Goal: Task Accomplishment & Management: Use online tool/utility

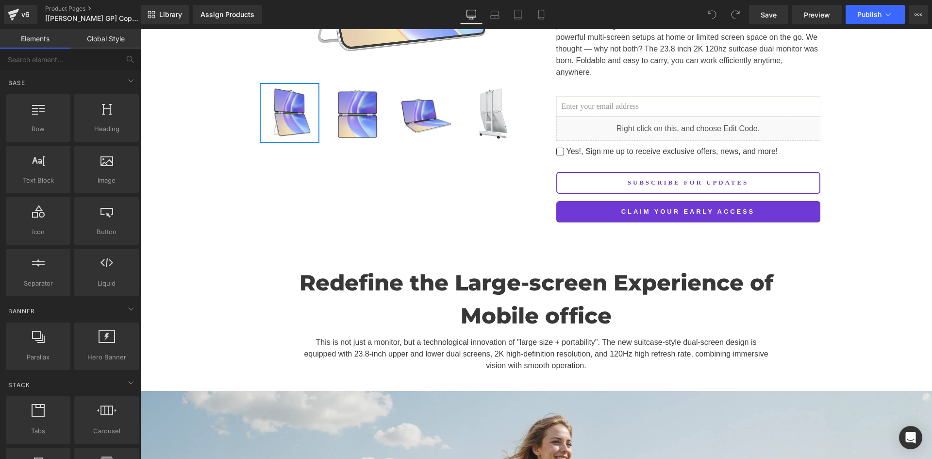
scroll to position [227, 0]
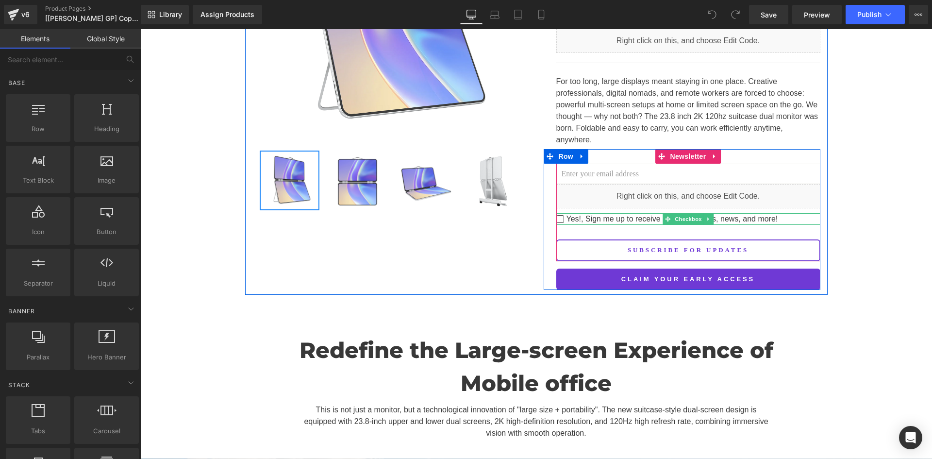
click at [559, 215] on input "Yes!, Sign me up to receive exclusive offers, news, and more!" at bounding box center [561, 219] width 8 height 8
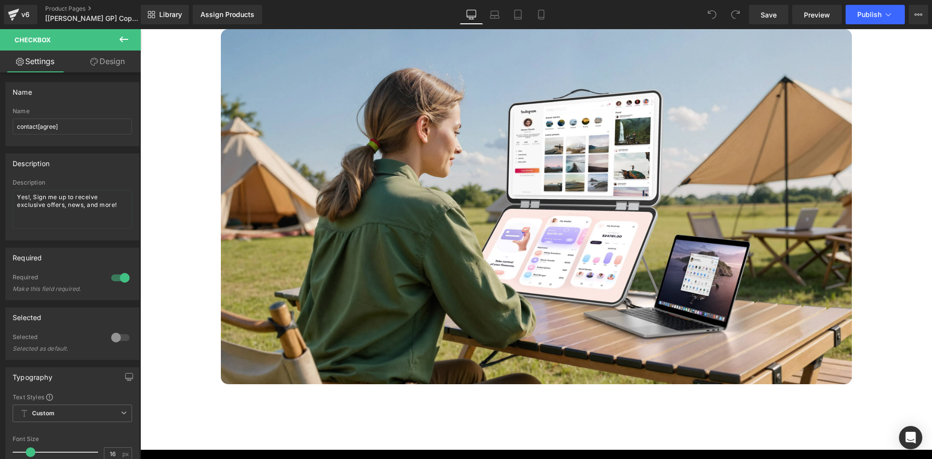
scroll to position [3286, 0]
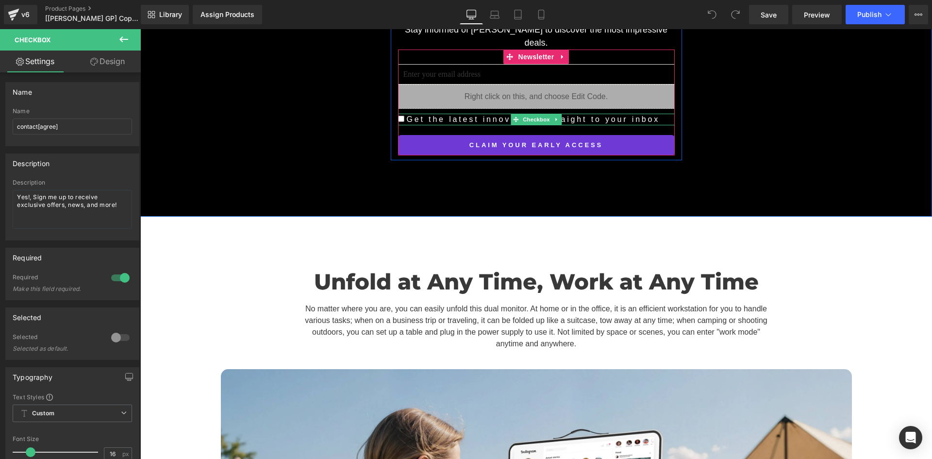
click at [398, 116] on input "Get the latest innovations straight to your inbox" at bounding box center [401, 119] width 6 height 6
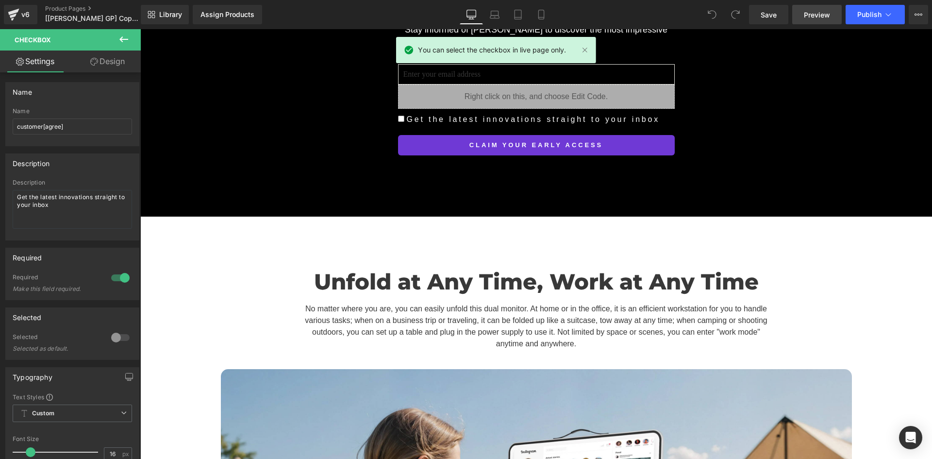
click at [804, 15] on link "Preview" at bounding box center [818, 14] width 50 height 19
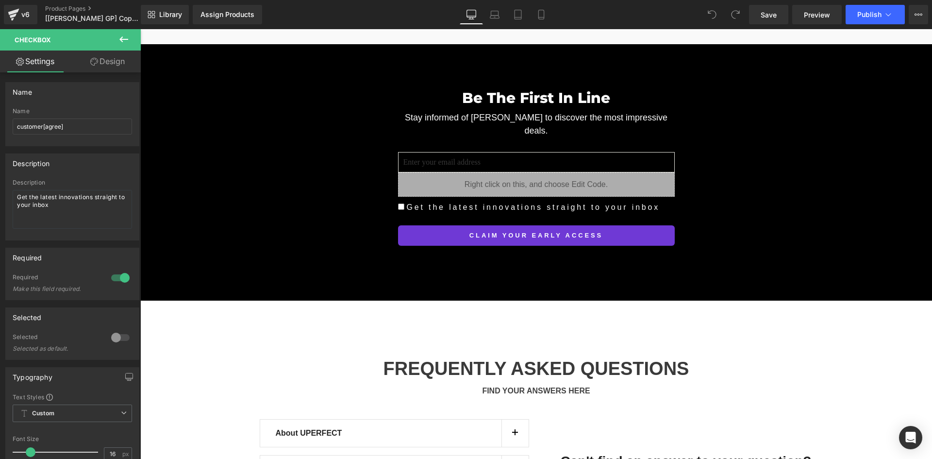
scroll to position [8291, 0]
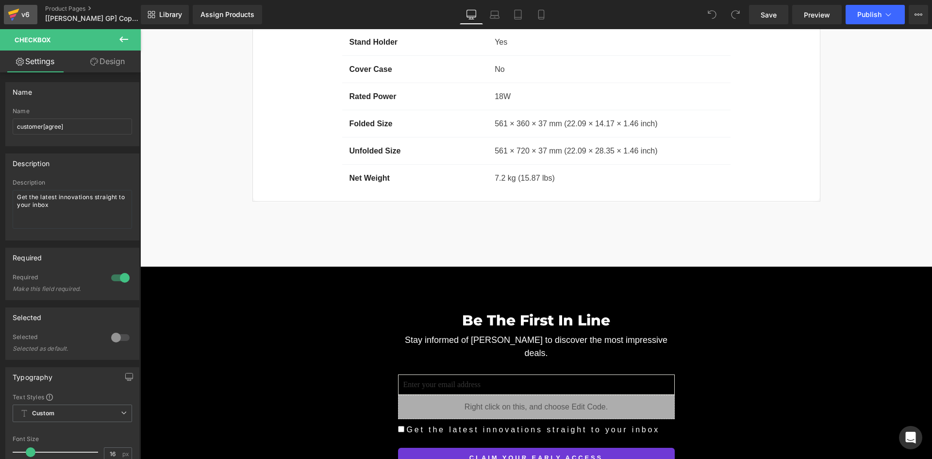
click at [24, 13] on div "v6" at bounding box center [25, 14] width 12 height 13
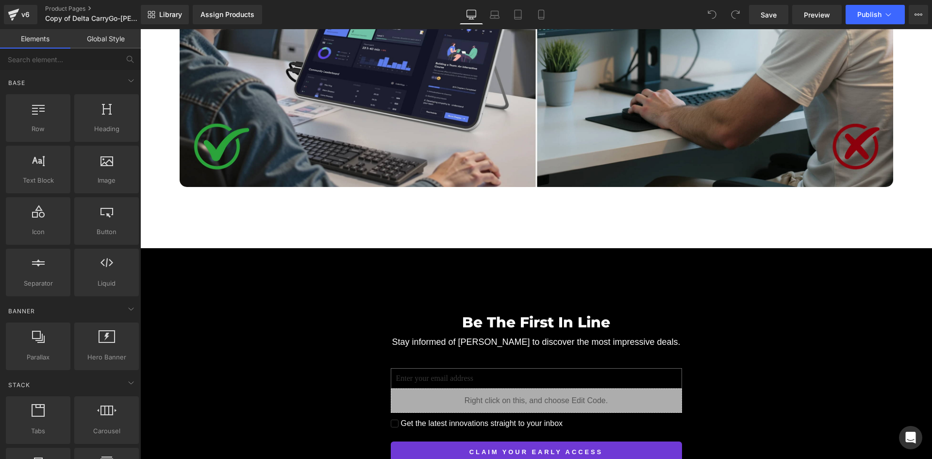
scroll to position [3173, 0]
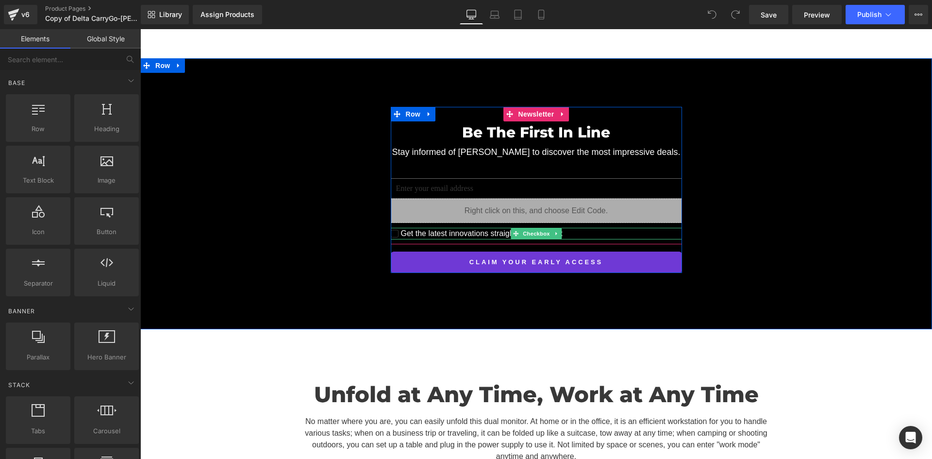
click at [399, 228] on span "Get the latest innovations straight to your inbox" at bounding box center [481, 234] width 165 height 12
click at [654, 356] on div "Unfold at Any Time, Work at Any Time Heading No matter where you are, you can e…" at bounding box center [536, 418] width 583 height 128
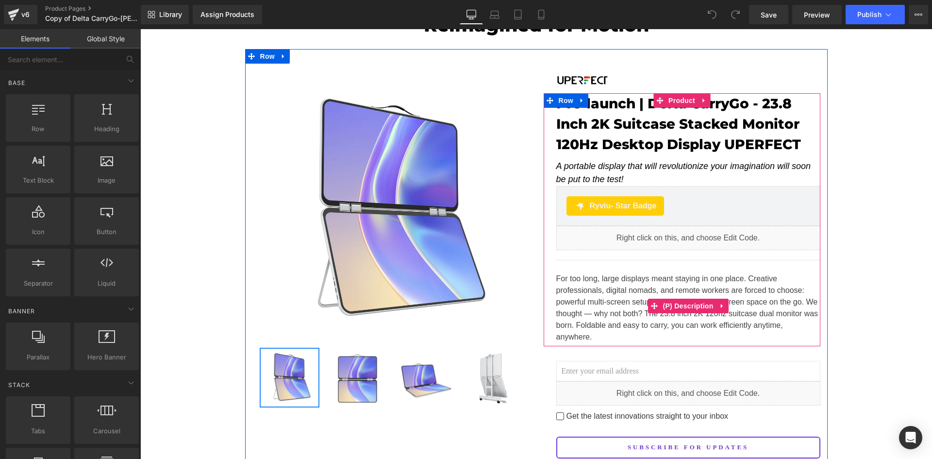
scroll to position [227, 0]
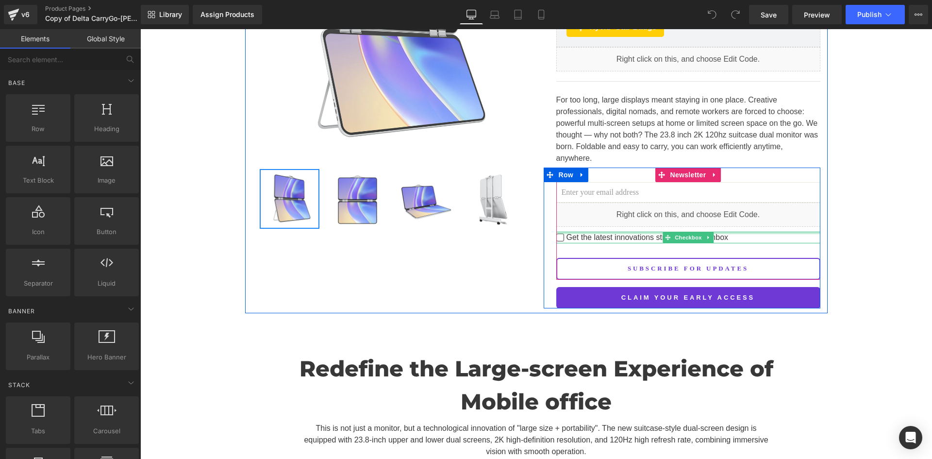
click at [602, 232] on div "Get the latest innovations straight to your inbox Checkbox" at bounding box center [689, 238] width 264 height 12
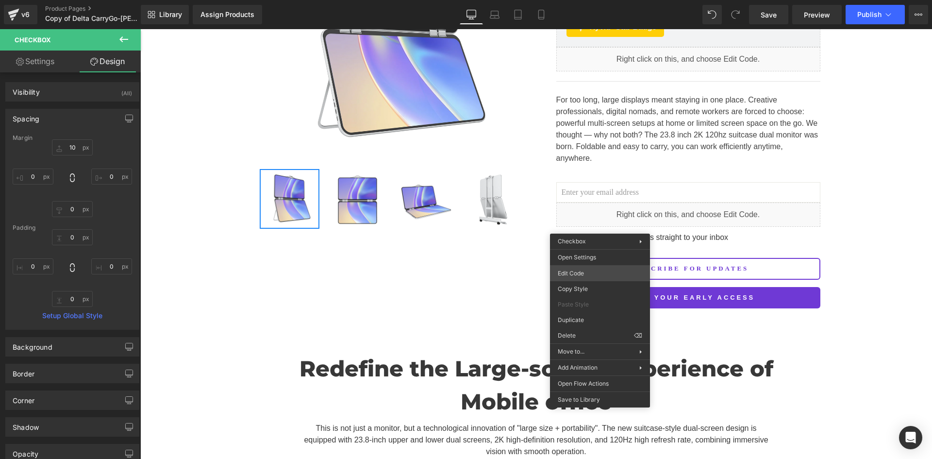
click at [603, 0] on div "You are previewing how the will restyle your page. You can not edit Elements in…" at bounding box center [466, 0] width 932 height 0
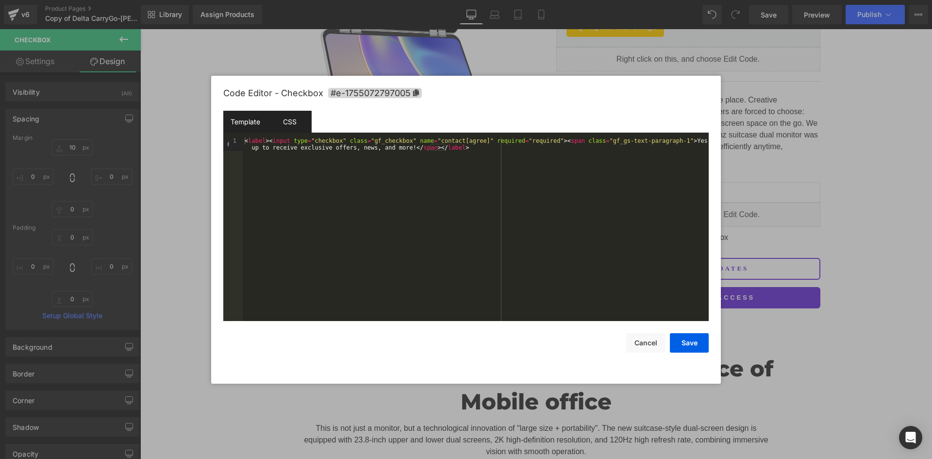
click at [292, 119] on div "CSS" at bounding box center [290, 122] width 44 height 22
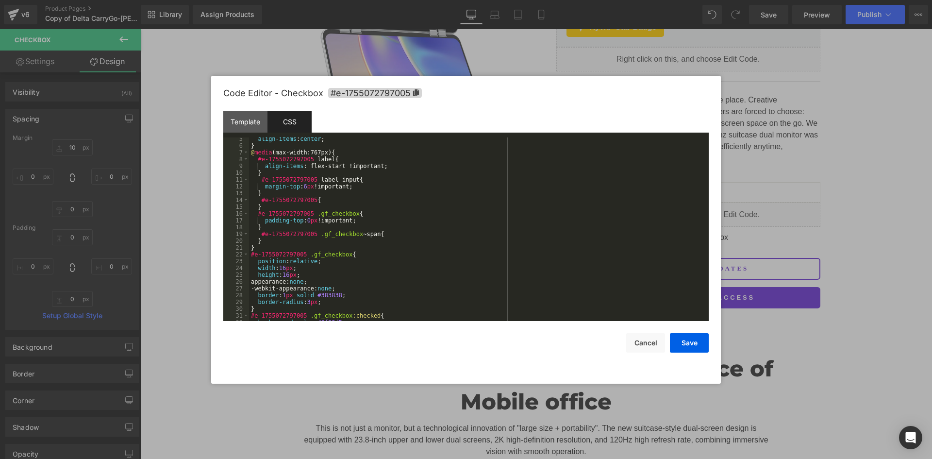
scroll to position [29, 0]
click at [644, 344] on button "Cancel" at bounding box center [646, 342] width 39 height 19
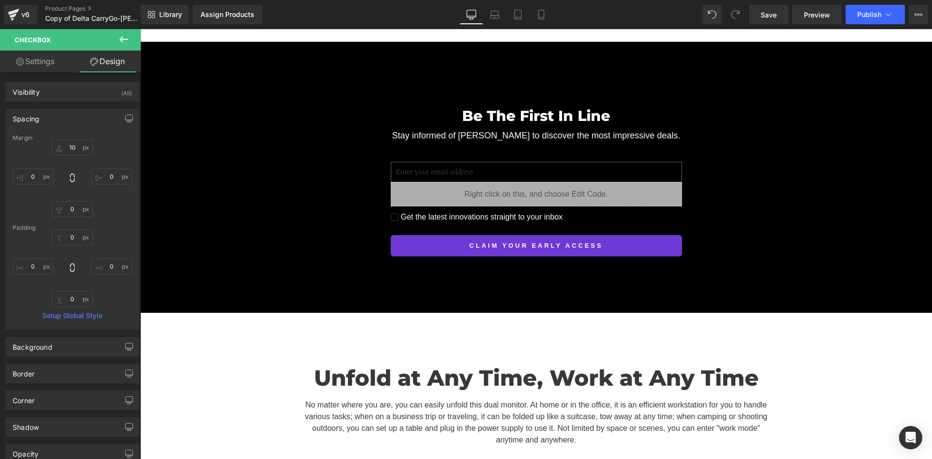
scroll to position [3286, 0]
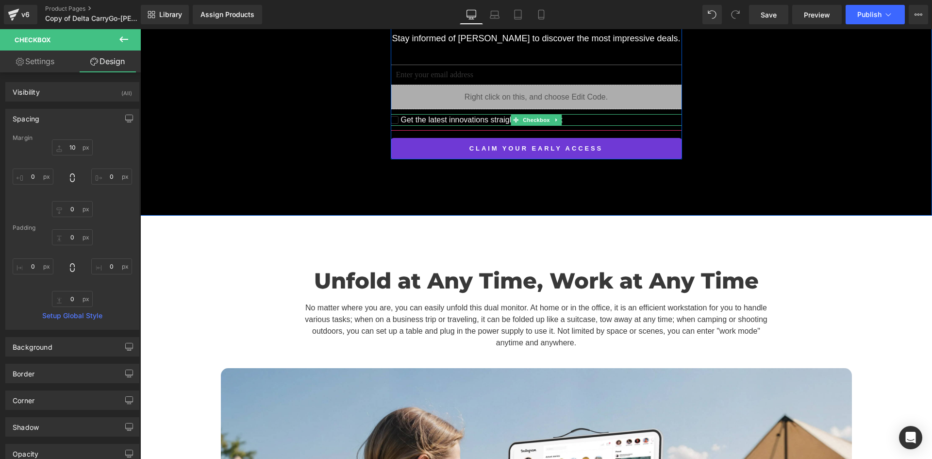
click at [410, 114] on span "Get the latest innovations straight to your inbox" at bounding box center [481, 120] width 165 height 12
click at [567, 114] on div "Get the latest innovations straight to your inbox Checkbox" at bounding box center [536, 120] width 291 height 12
click at [543, 114] on div "Get the latest innovations straight to your inbox Checkbox" at bounding box center [536, 120] width 291 height 12
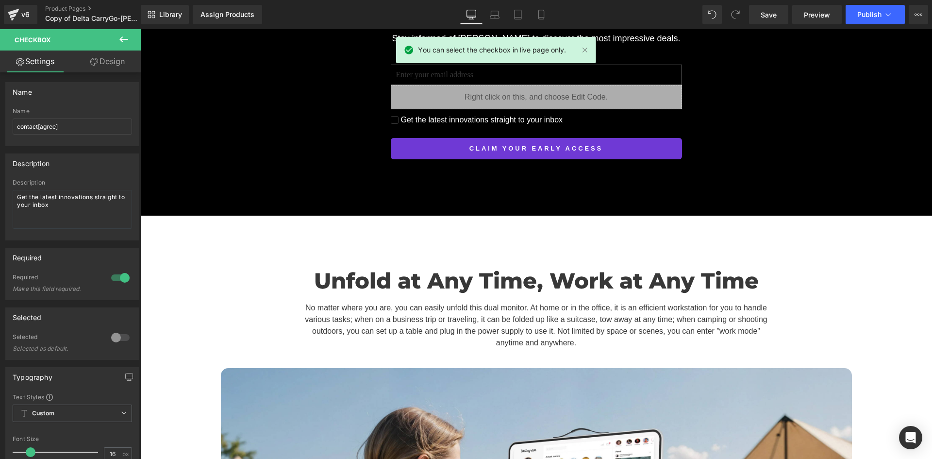
scroll to position [3060, 0]
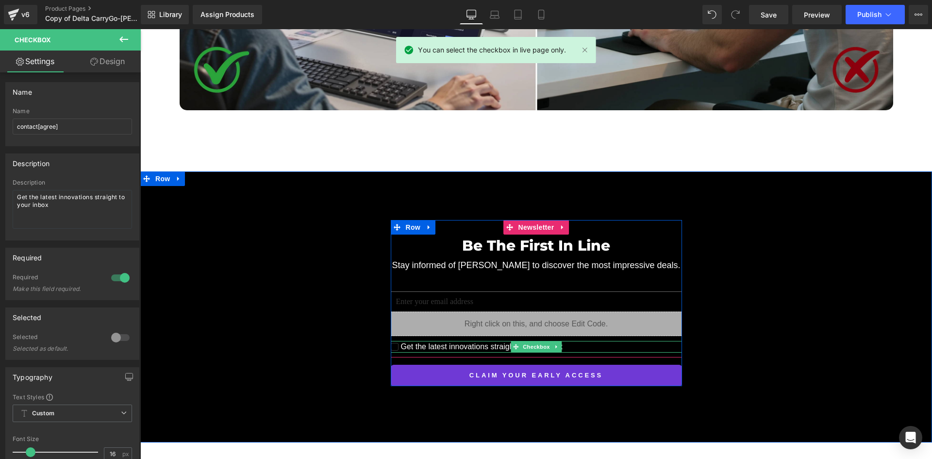
click at [408, 341] on span "Get the latest innovations straight to your inbox" at bounding box center [481, 347] width 165 height 12
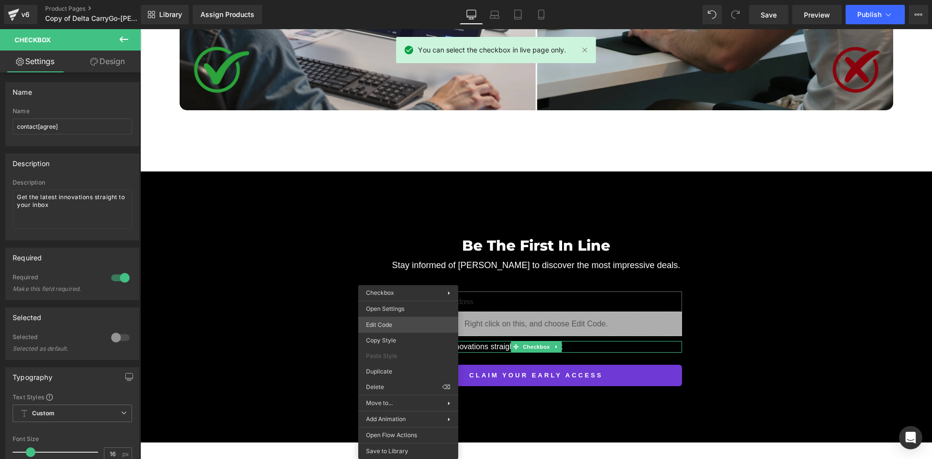
click at [407, 0] on div "You are previewing how the will restyle your page. You can not edit Elements in…" at bounding box center [466, 0] width 932 height 0
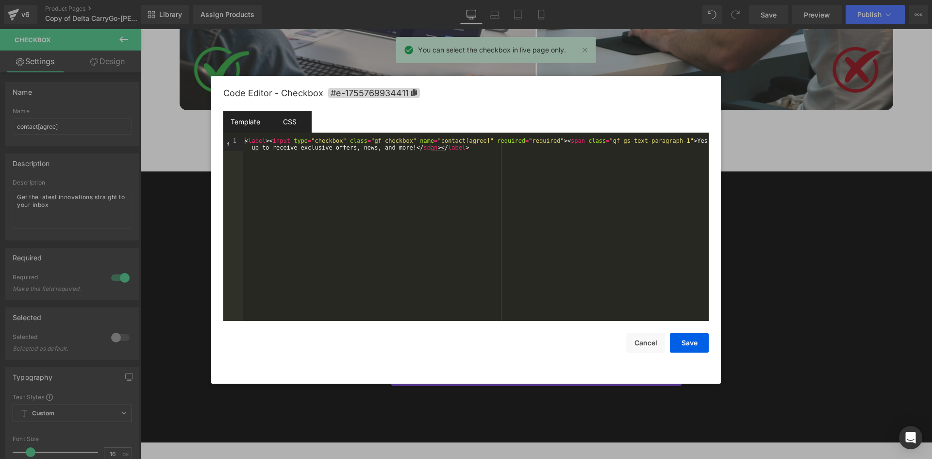
click at [295, 117] on div "CSS" at bounding box center [290, 122] width 44 height 22
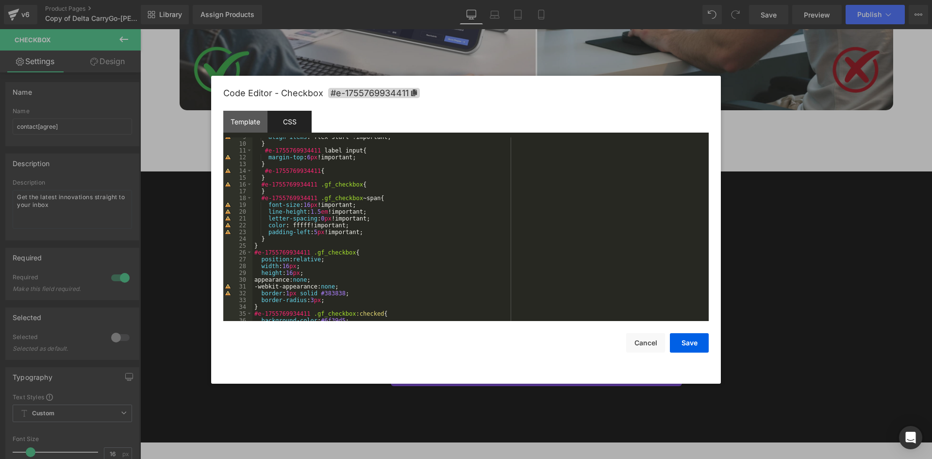
scroll to position [34, 0]
click at [333, 299] on div "align-items : flex-start !important; } #e-1755769934411 label input { margin-to…" at bounding box center [479, 232] width 453 height 197
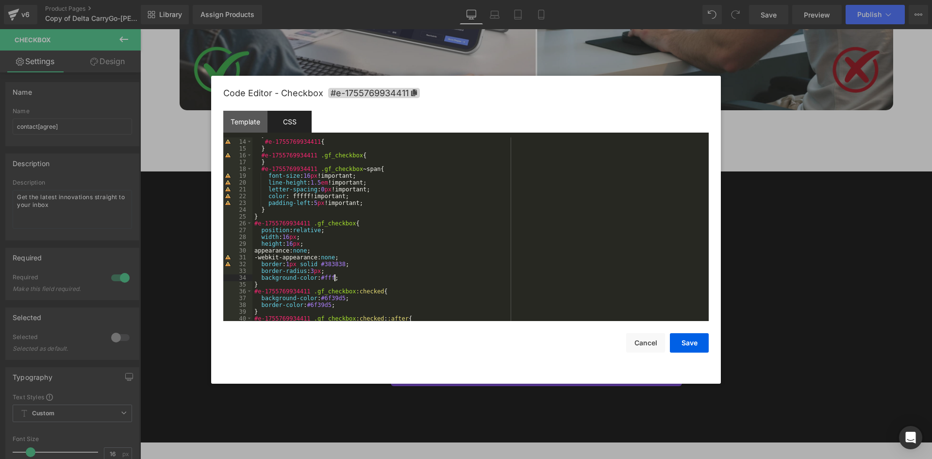
click at [325, 277] on div "} #e-1755769934411 { } #e-1755769934411 .gf_checkbox { } #e-1755769934411 .gf_c…" at bounding box center [479, 230] width 453 height 197
click at [331, 265] on div "} #e-1755769934411 { } #e-1755769934411 .gf_checkbox { } #e-1755769934411 .gf_c…" at bounding box center [479, 230] width 453 height 197
click at [692, 341] on button "Save" at bounding box center [689, 342] width 39 height 19
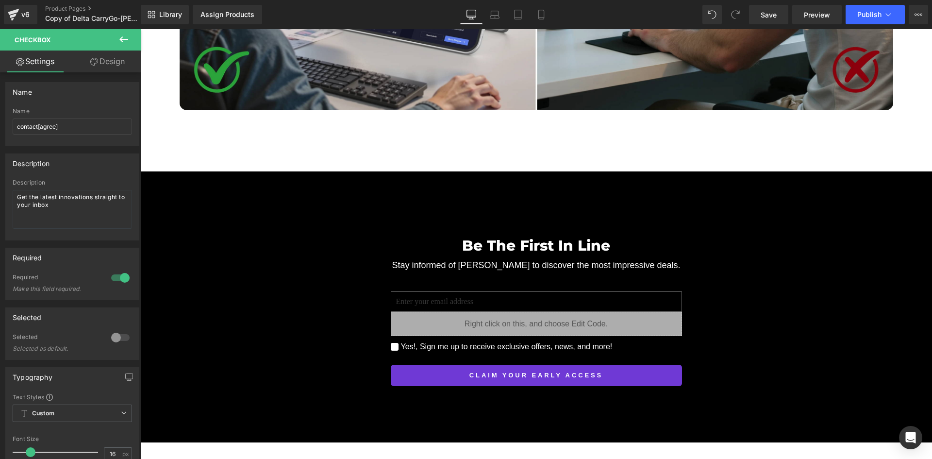
drag, startPoint x: 689, startPoint y: 341, endPoint x: 503, endPoint y: 312, distance: 188.3
click at [689, 341] on button "Save" at bounding box center [689, 337] width 39 height 19
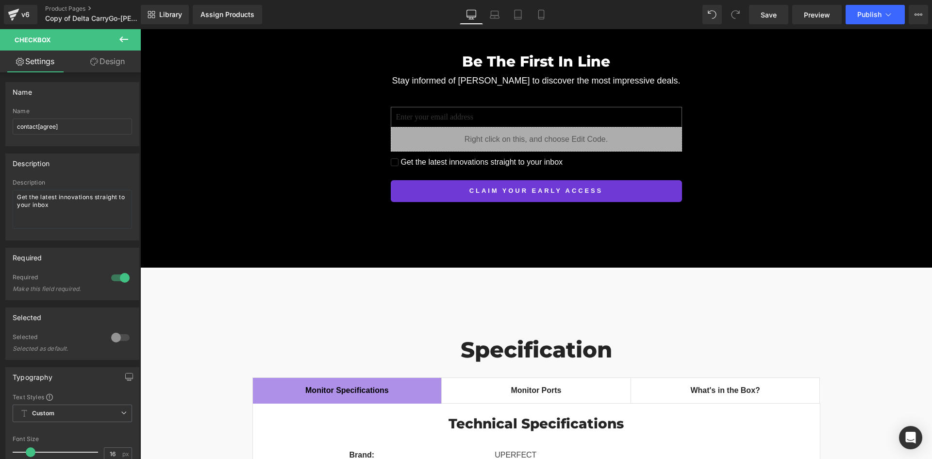
scroll to position [7026, 0]
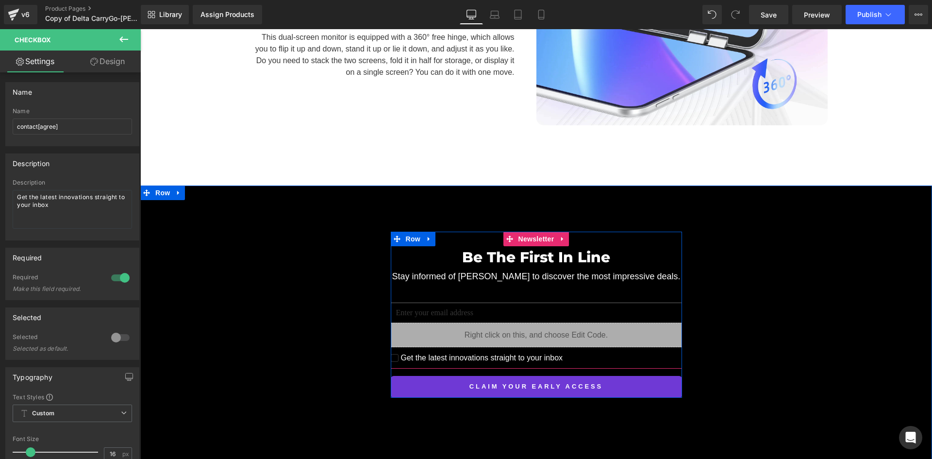
click at [464, 352] on span "Get the latest innovations straight to your inbox" at bounding box center [481, 358] width 165 height 12
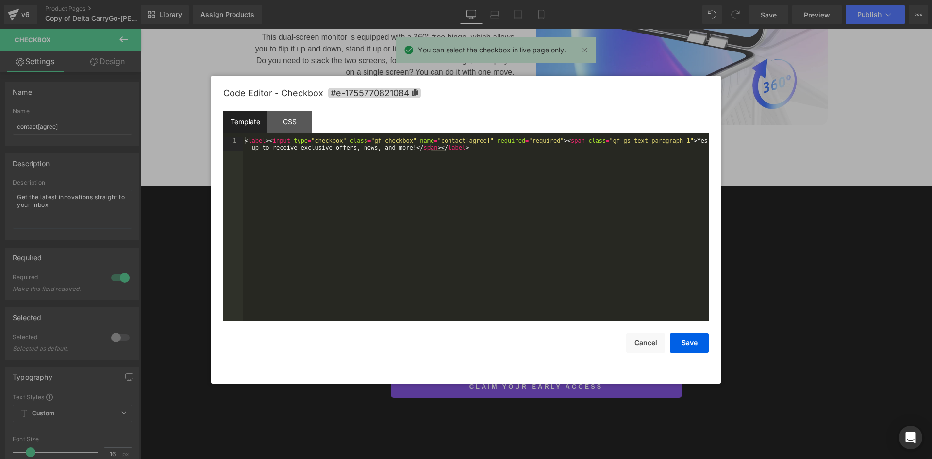
click at [456, 0] on div "You are previewing how the will restyle your page. You can not edit Elements in…" at bounding box center [466, 0] width 932 height 0
click at [292, 119] on div "CSS" at bounding box center [290, 122] width 44 height 22
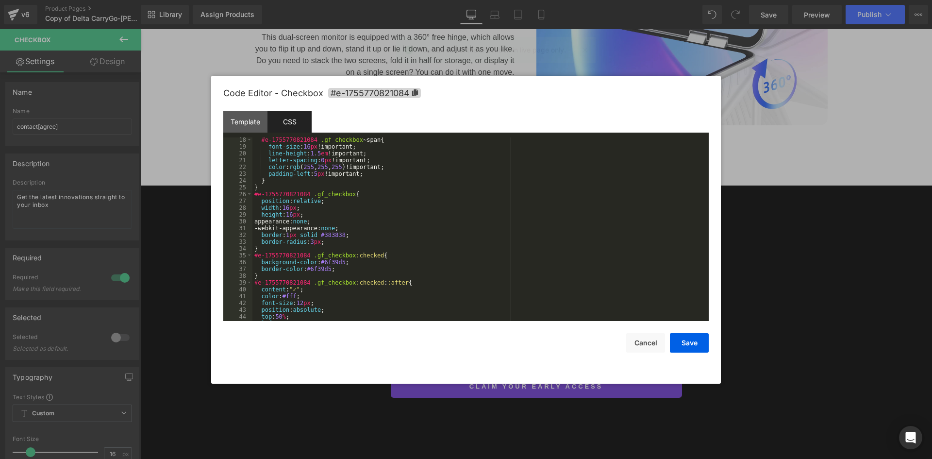
scroll to position [141, 0]
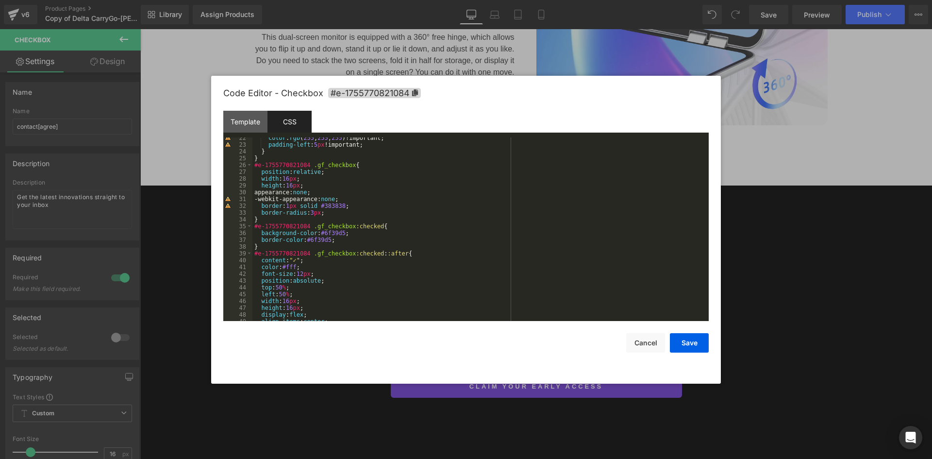
click at [329, 208] on div "color : rgb ( 255 , 255 , 255 )!important; padding-left : 5 px !important; } } …" at bounding box center [479, 233] width 453 height 197
click at [346, 212] on div "color : rgb ( 255 , 255 , 255 )!important; padding-left : 5 px !important; } } …" at bounding box center [479, 233] width 453 height 197
click at [680, 338] on button "Save" at bounding box center [689, 342] width 39 height 19
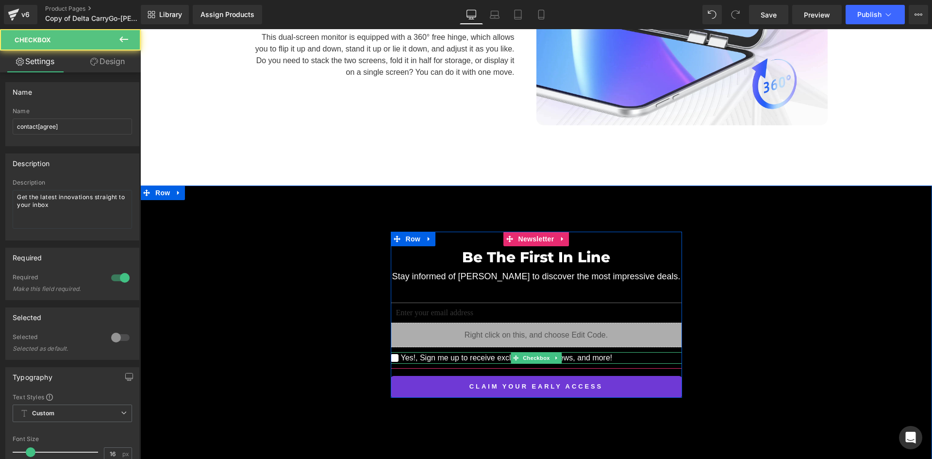
click at [461, 352] on span "Yes!, Sign me up to receive exclusive offers, news, and more!" at bounding box center [506, 358] width 214 height 12
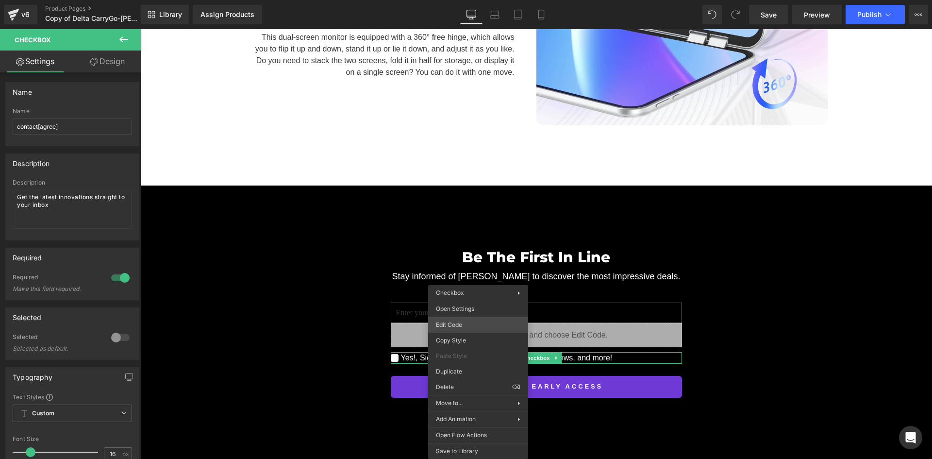
click at [453, 0] on div "You are previewing how the will restyle your page. You can not edit Elements in…" at bounding box center [466, 0] width 932 height 0
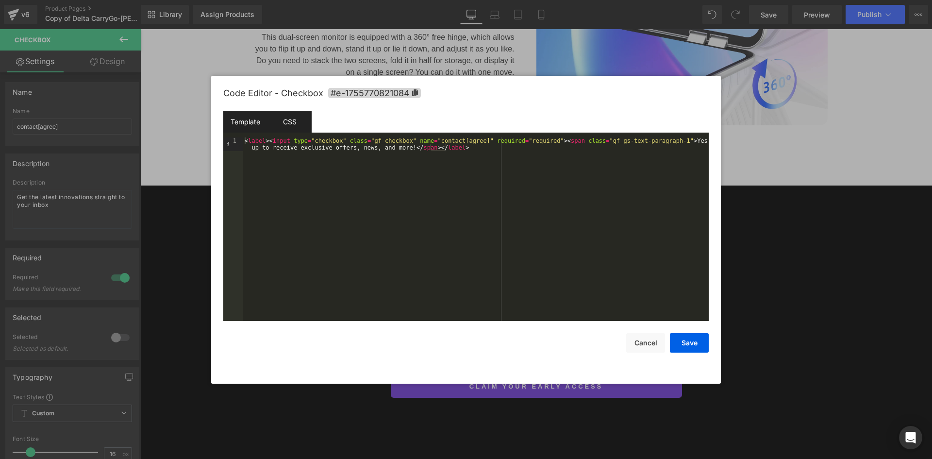
click at [301, 121] on div "CSS" at bounding box center [290, 122] width 44 height 22
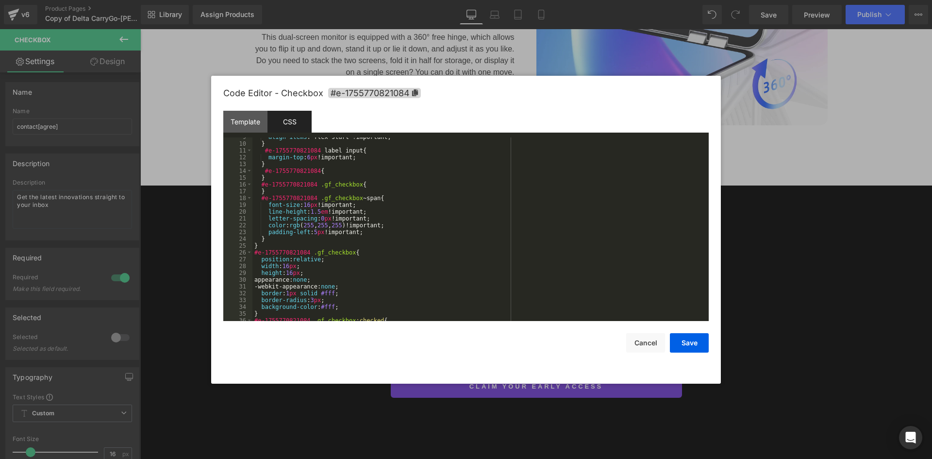
scroll to position [113, 0]
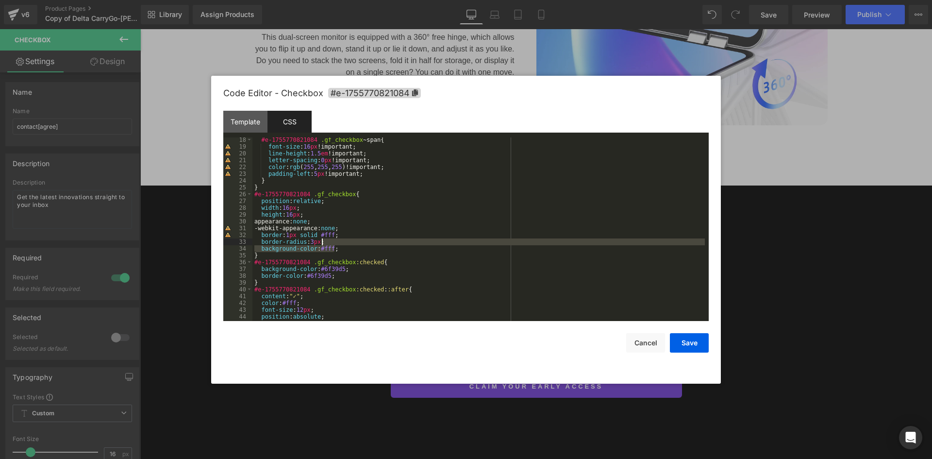
click at [340, 243] on div "#e-1755770821084 .gf_checkbox ~ span { font-size : 16 px !important; line-heigh…" at bounding box center [479, 234] width 453 height 197
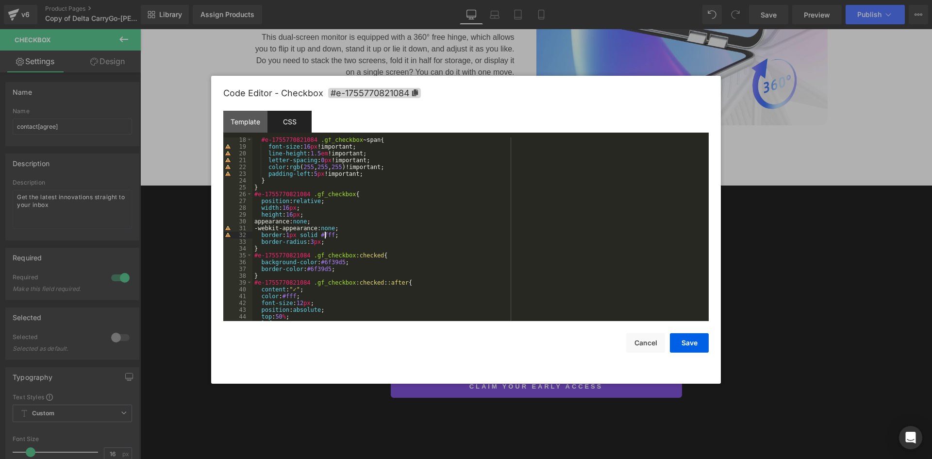
click at [325, 235] on div "#e-1755770821084 .gf_checkbox ~ span { font-size : 16 px !important; line-heigh…" at bounding box center [479, 234] width 453 height 197
click at [687, 344] on button "Save" at bounding box center [689, 342] width 39 height 19
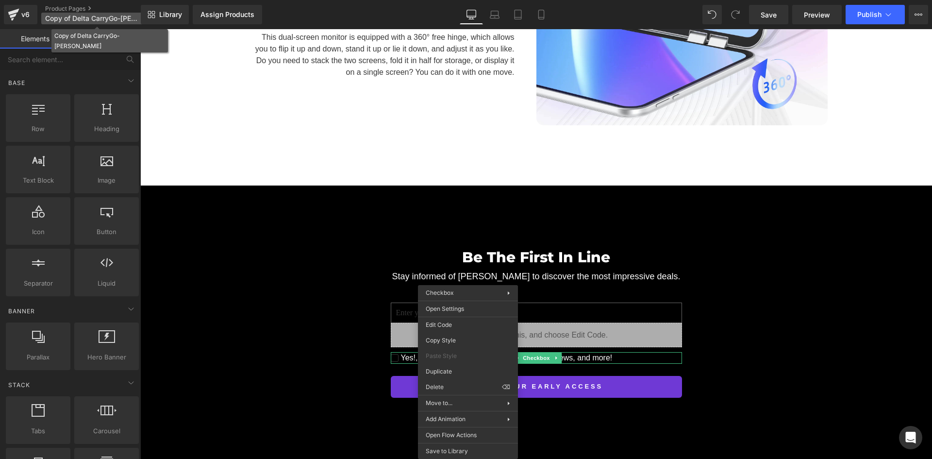
click at [99, 17] on span "Copy of Delta CarryGo-[PERSON_NAME]" at bounding box center [91, 19] width 93 height 8
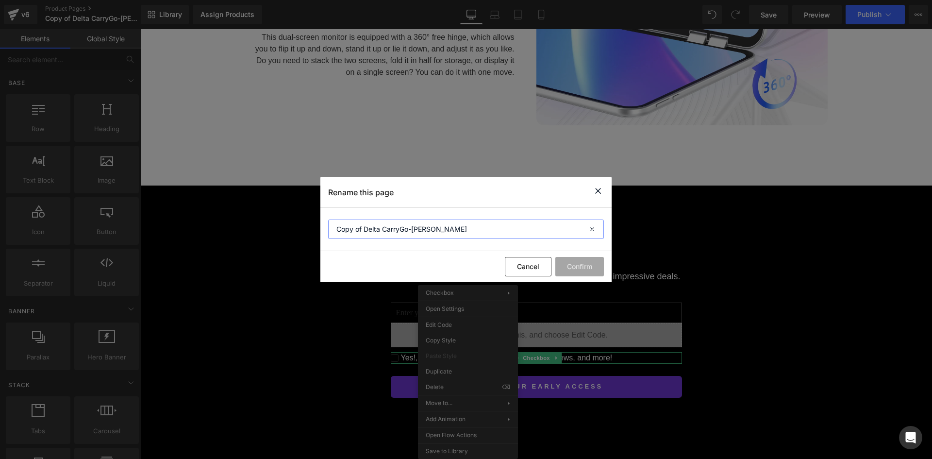
click at [337, 229] on input "Copy of Delta CarryGo-[PERSON_NAME]" at bounding box center [466, 229] width 276 height 19
type input "[Ann GemPages]Copy of Delta CarryGo-Allyson"
click at [574, 262] on button "Confirm" at bounding box center [580, 266] width 49 height 19
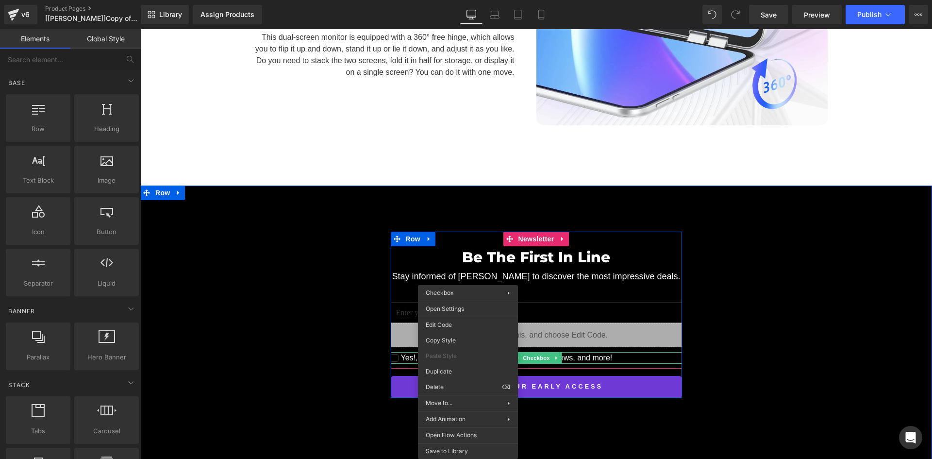
click at [614, 352] on label "Yes!, Sign me up to receive exclusive offers, news, and more!" at bounding box center [536, 358] width 291 height 12
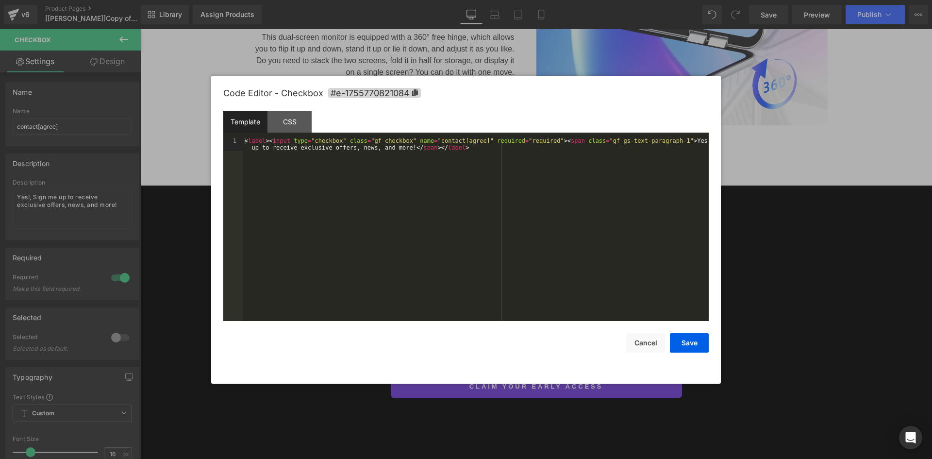
click at [476, 0] on div "You are previewing how the will restyle your page. You can not edit Elements in…" at bounding box center [466, 0] width 932 height 0
click at [294, 120] on div "CSS" at bounding box center [290, 122] width 44 height 22
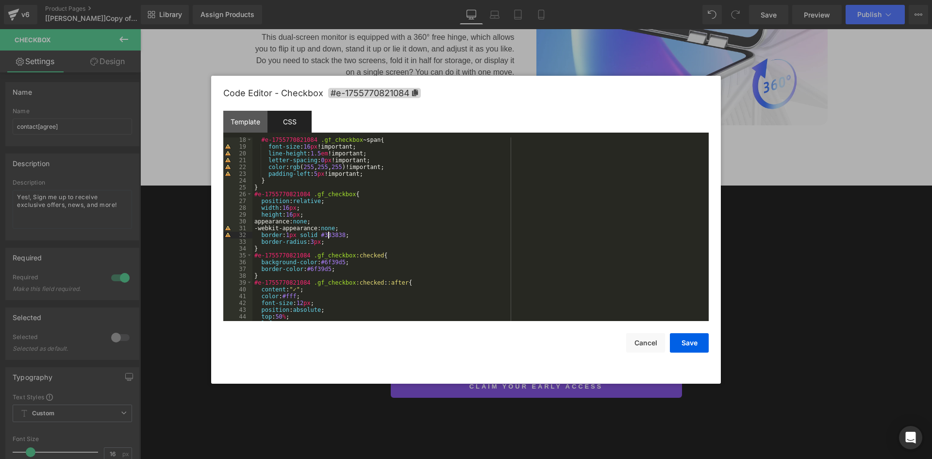
click at [329, 236] on div "#e-1755770821084 .gf_checkbox ~ span { font-size : 16 px !important; line-heigh…" at bounding box center [479, 234] width 453 height 197
click at [342, 242] on div "#e-1755770821084 .gf_checkbox ~ span { font-size : 16 px !important; line-heigh…" at bounding box center [479, 234] width 453 height 197
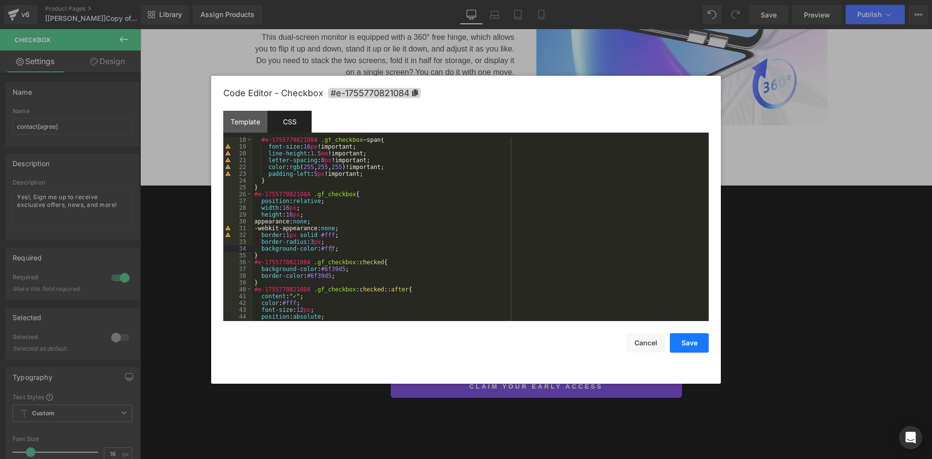
drag, startPoint x: 685, startPoint y: 343, endPoint x: 593, endPoint y: 378, distance: 98.5
click at [685, 343] on button "Save" at bounding box center [689, 342] width 39 height 19
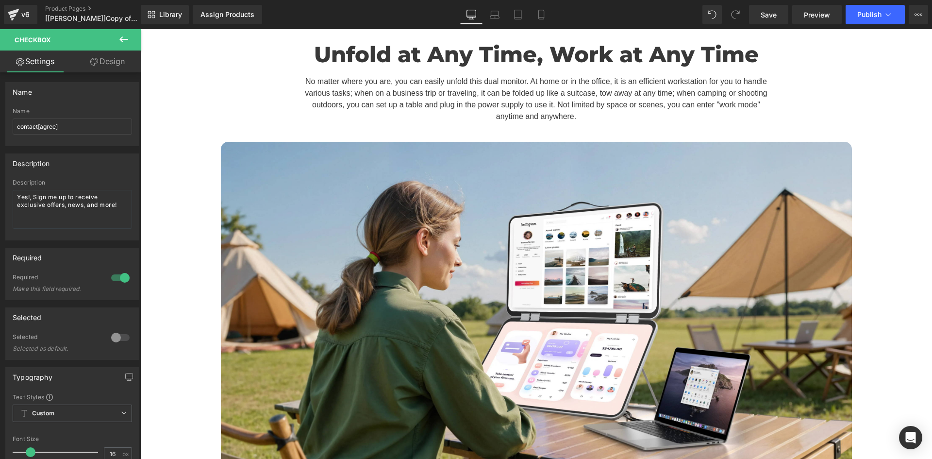
scroll to position [3060, 0]
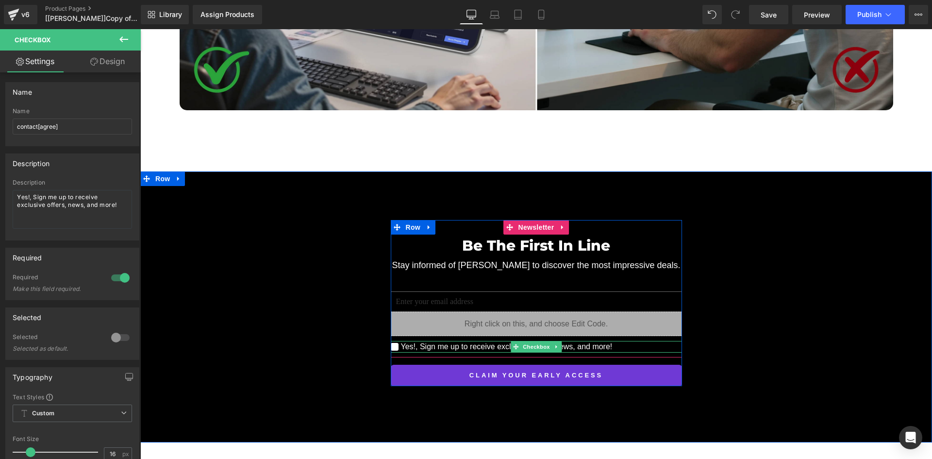
click at [440, 341] on span "Yes!, Sign me up to receive exclusive offers, news, and more!" at bounding box center [506, 347] width 214 height 12
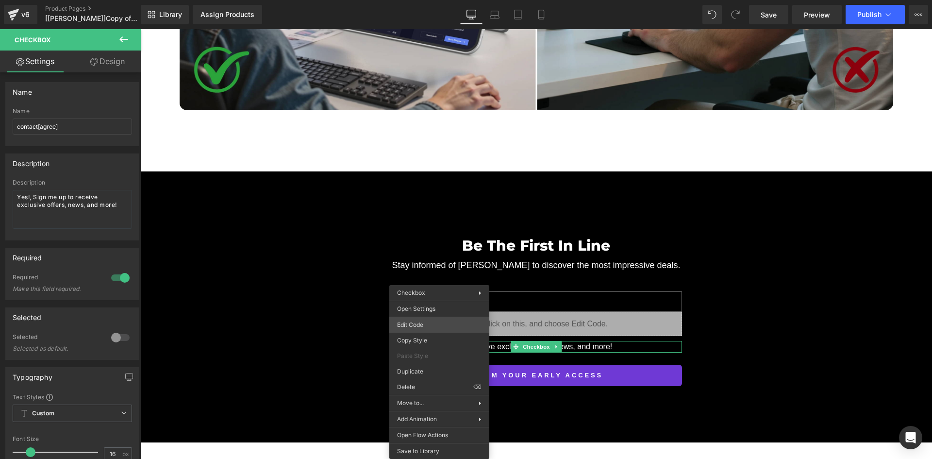
click at [415, 0] on div "You are previewing how the will restyle your page. You can not edit Elements in…" at bounding box center [466, 0] width 932 height 0
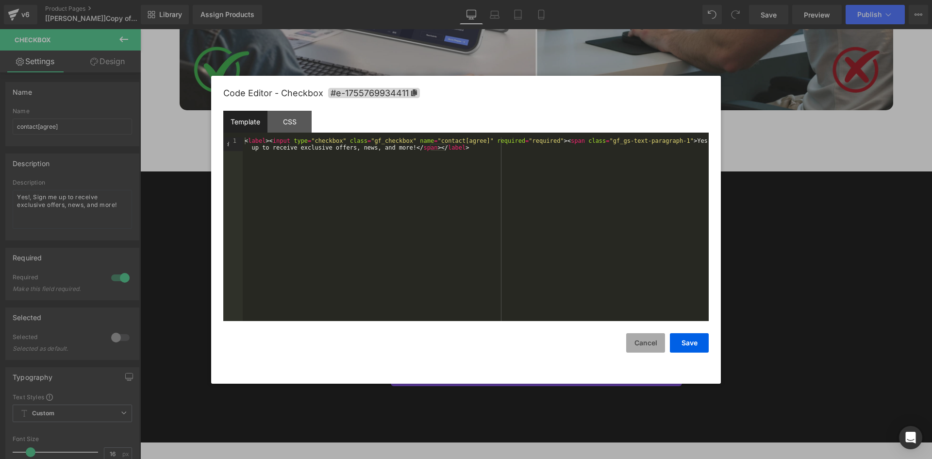
click at [651, 346] on button "Cancel" at bounding box center [646, 342] width 39 height 19
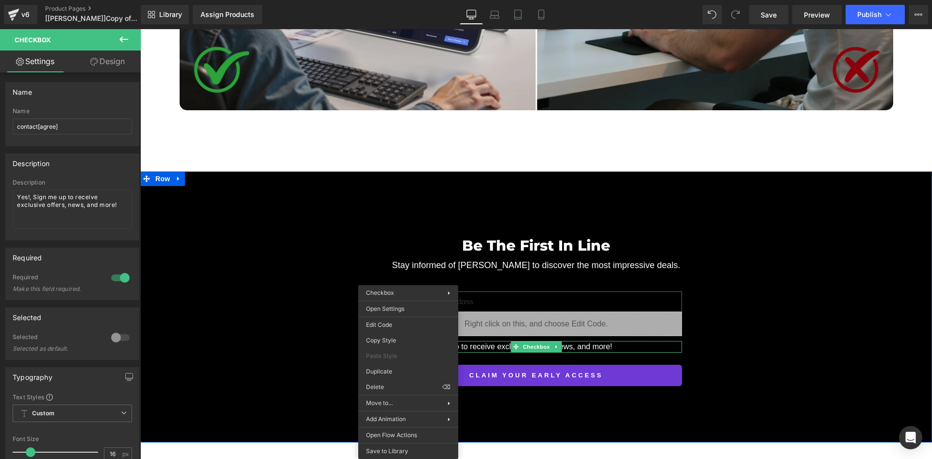
click at [631, 412] on div "Be The First In Line Heading Stay informed of Delta CarryGo to discover the mos…" at bounding box center [536, 306] width 792 height 271
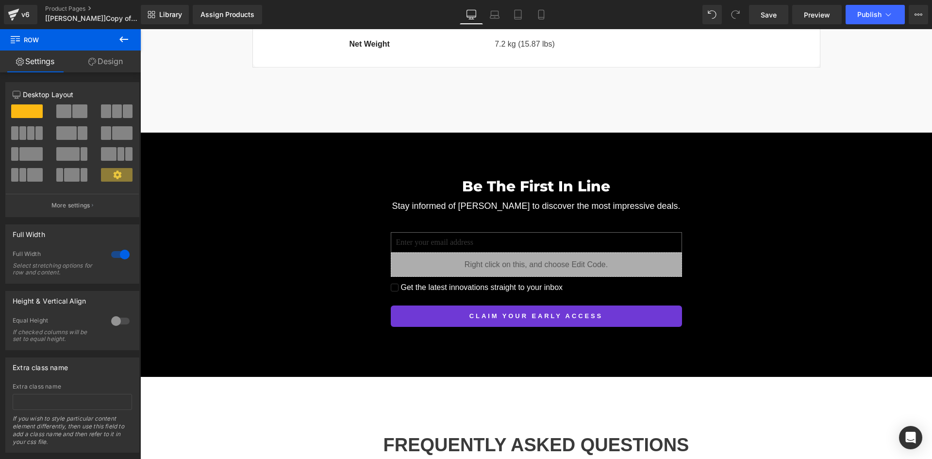
scroll to position [8499, 0]
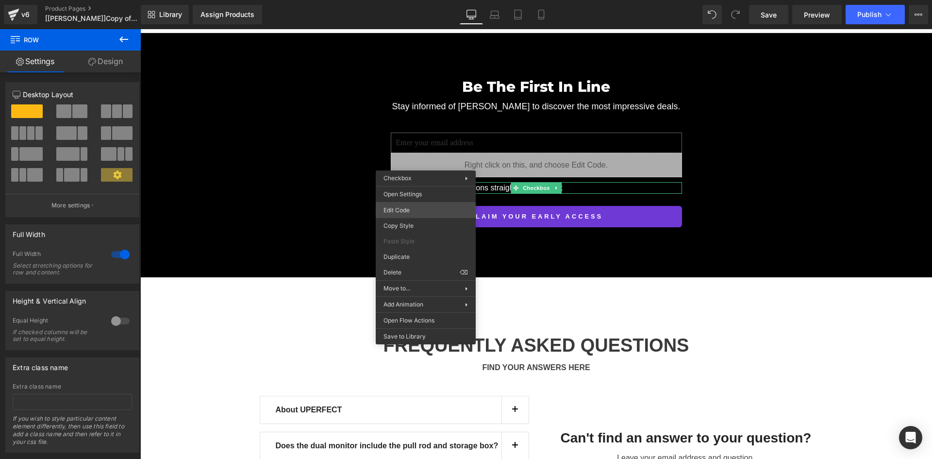
click at [432, 0] on div "You are previewing how the will restyle your page. You can not edit Elements in…" at bounding box center [466, 0] width 932 height 0
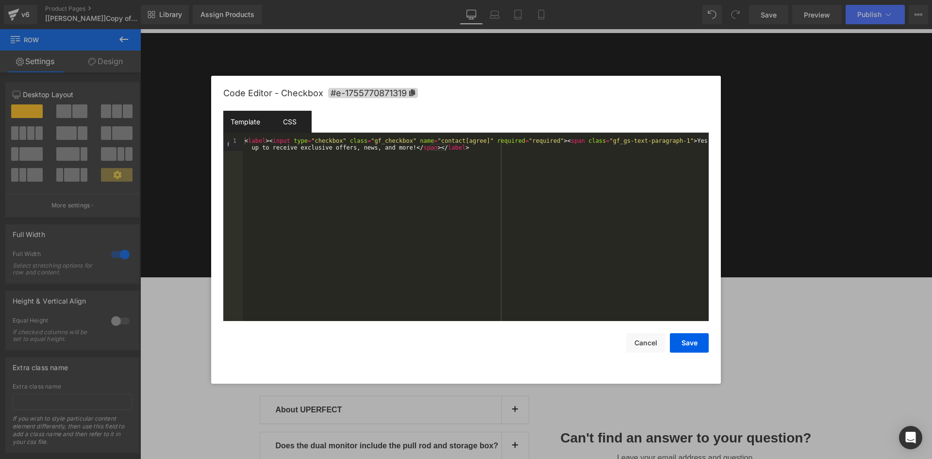
click at [300, 121] on div "CSS" at bounding box center [290, 122] width 44 height 22
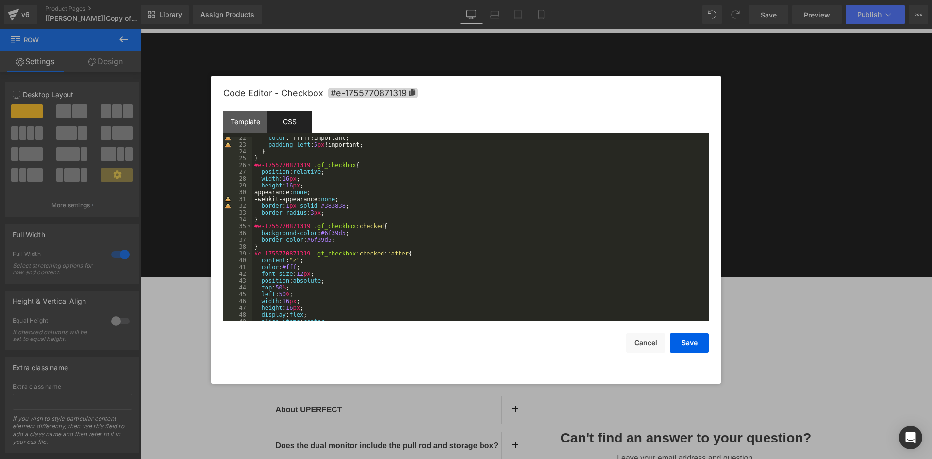
scroll to position [146, 0]
click at [329, 202] on div "color : fffff!important; padding-left : 5 px !important; } } #e-1755770871319 .…" at bounding box center [479, 233] width 453 height 197
click at [333, 208] on div "color : fffff!important; padding-left : 5 px !important; } } #e-1755770871319 .…" at bounding box center [479, 233] width 453 height 197
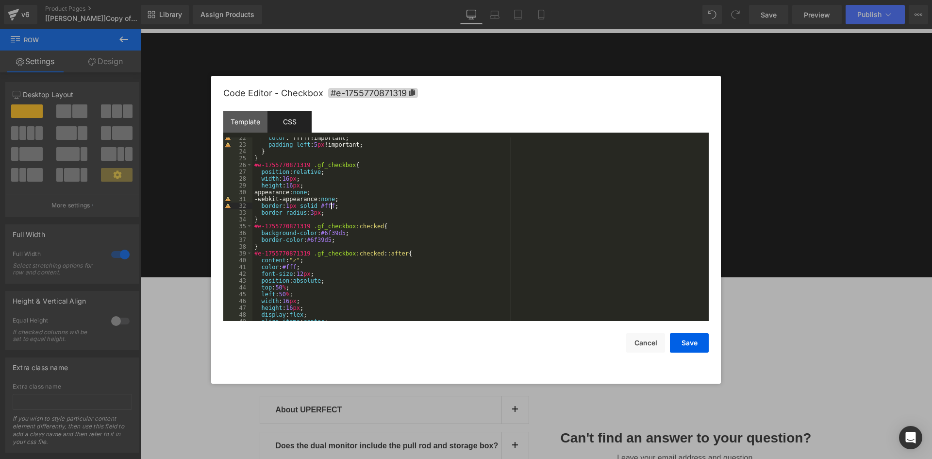
click at [336, 213] on div "color : fffff!important; padding-left : 5 px !important; } } #e-1755770871319 .…" at bounding box center [479, 233] width 453 height 197
click at [694, 340] on button "Save" at bounding box center [689, 342] width 39 height 19
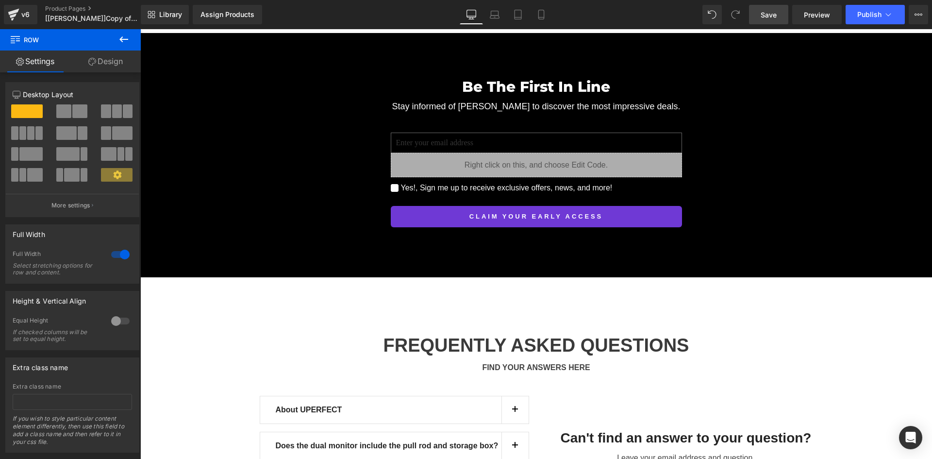
click at [767, 15] on span "Save" at bounding box center [769, 15] width 16 height 10
drag, startPoint x: 764, startPoint y: 15, endPoint x: 807, endPoint y: 20, distance: 43.6
click at [763, 15] on span "Save" at bounding box center [769, 15] width 16 height 10
click at [814, 16] on span "Preview" at bounding box center [817, 15] width 26 height 10
